Goal: Task Accomplishment & Management: Manage account settings

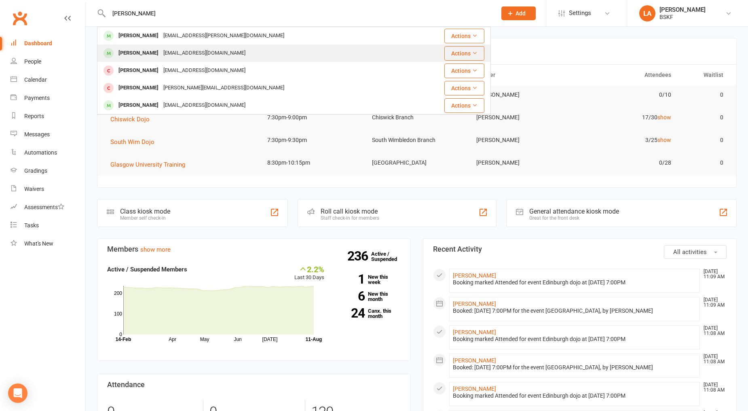
type input "[PERSON_NAME]"
click at [150, 51] on div "[PERSON_NAME]" at bounding box center [138, 53] width 45 height 12
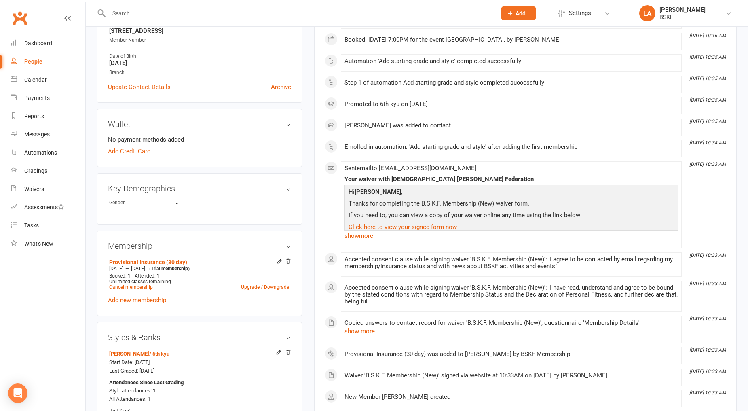
scroll to position [164, 0]
click at [278, 261] on icon at bounding box center [280, 260] width 4 height 4
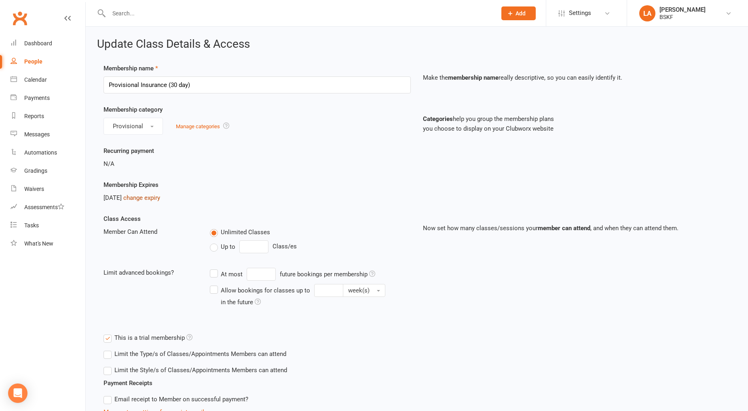
click at [157, 198] on link "change expiry" at bounding box center [141, 197] width 37 height 7
click at [152, 130] on button "Provisional" at bounding box center [132, 126] width 59 height 17
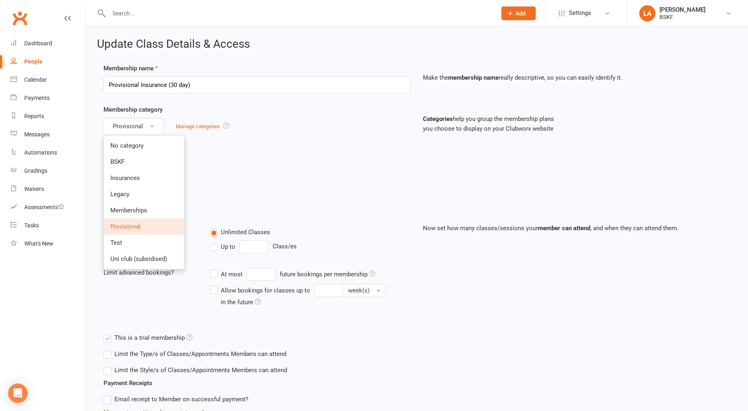
click at [337, 176] on div "Recurring payment N/A" at bounding box center [416, 163] width 638 height 34
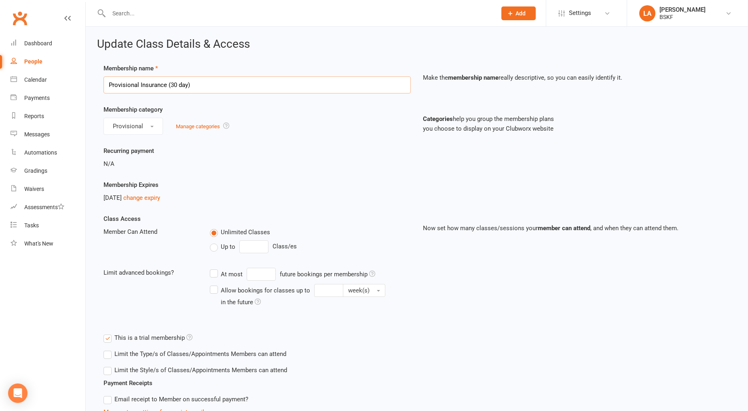
click at [310, 90] on input "Provisional Insurance (30 day)" at bounding box center [256, 84] width 307 height 17
